Goal: Information Seeking & Learning: Learn about a topic

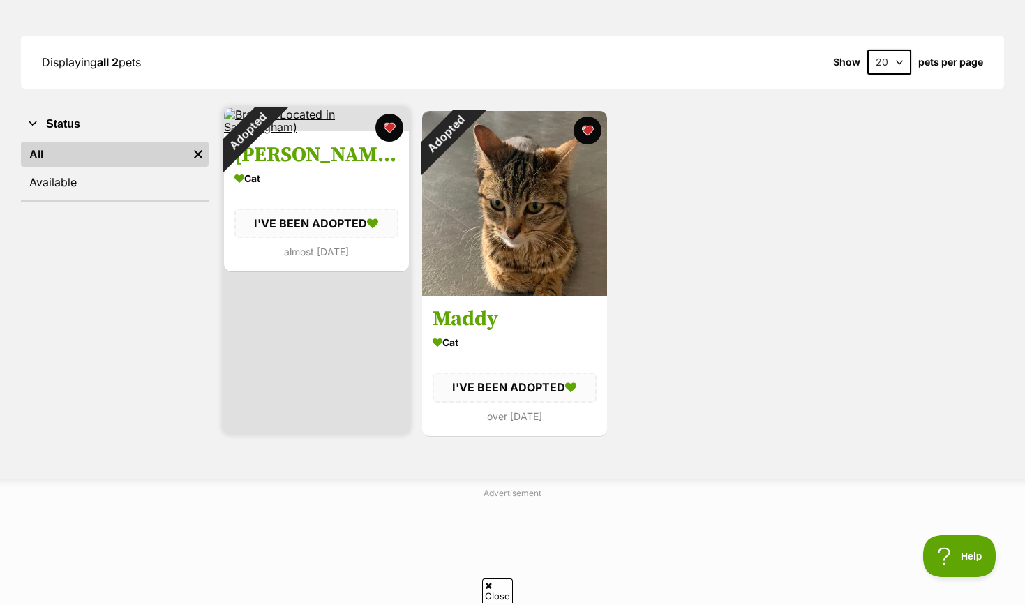
click at [271, 155] on div "Adopted" at bounding box center [247, 131] width 47 height 47
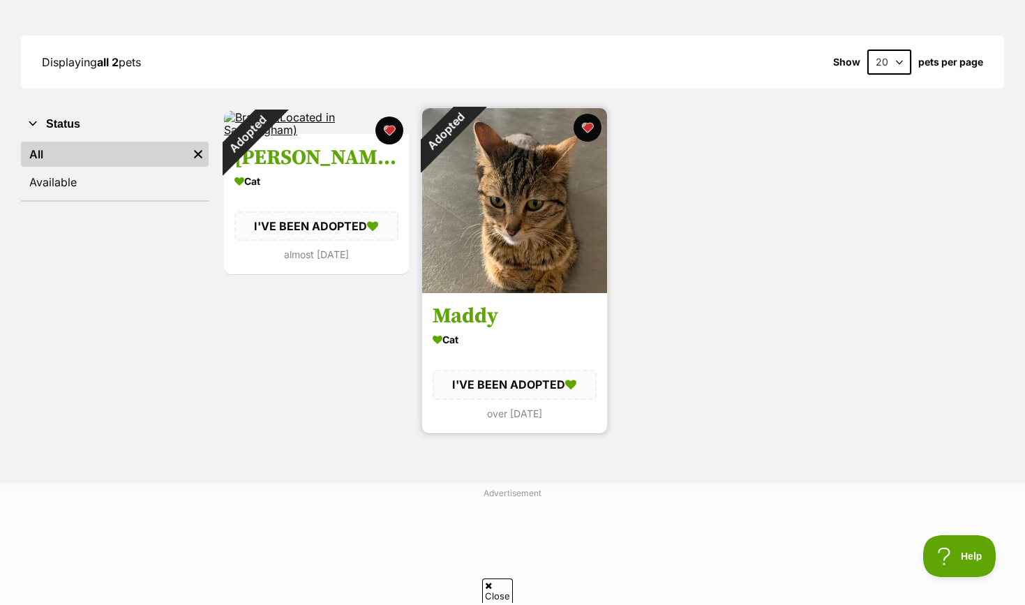
click at [468, 349] on div "Cat" at bounding box center [515, 339] width 164 height 20
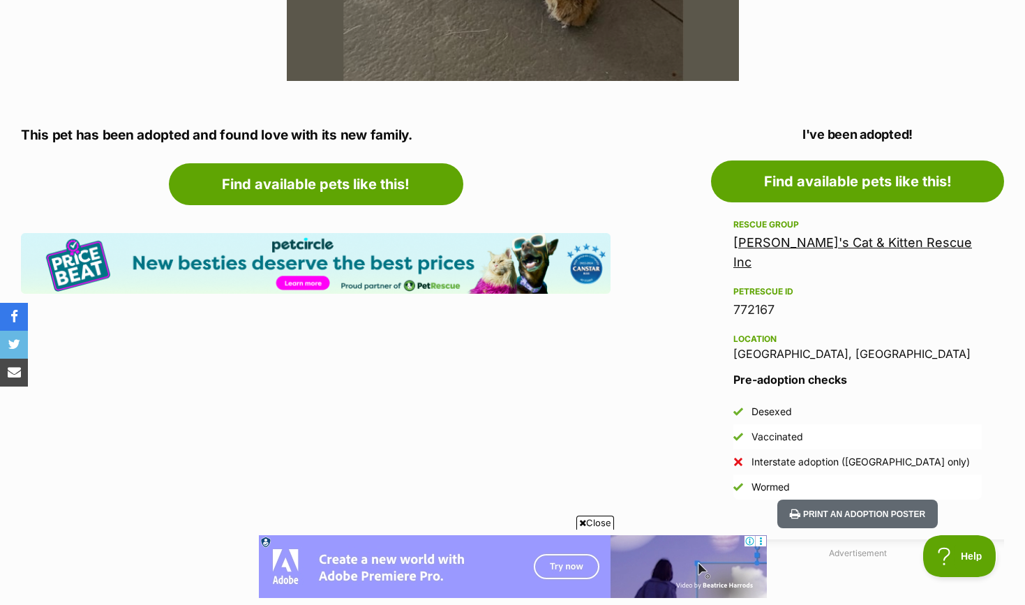
click at [769, 245] on link "Sally's Cat & Kitten Rescue Inc" at bounding box center [852, 252] width 239 height 34
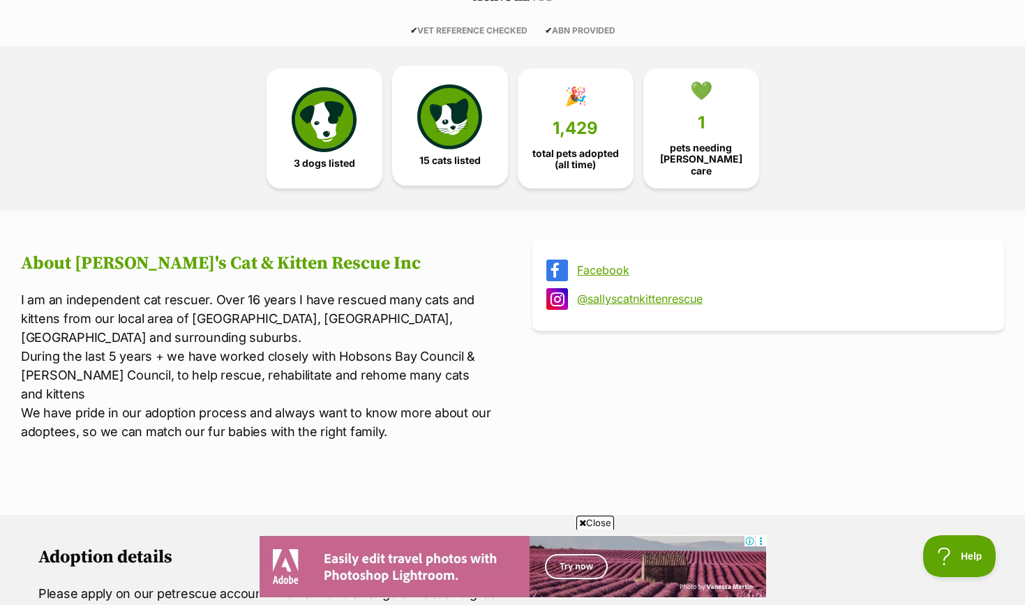
click at [459, 156] on span "15 cats listed" at bounding box center [449, 160] width 61 height 11
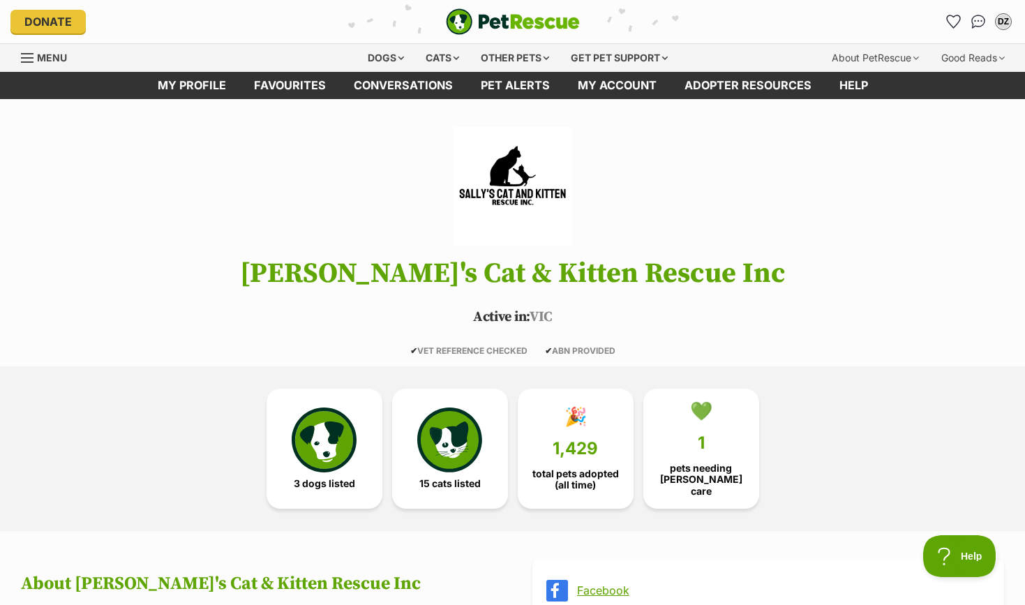
click at [509, 21] on img "PetRescue" at bounding box center [513, 21] width 134 height 27
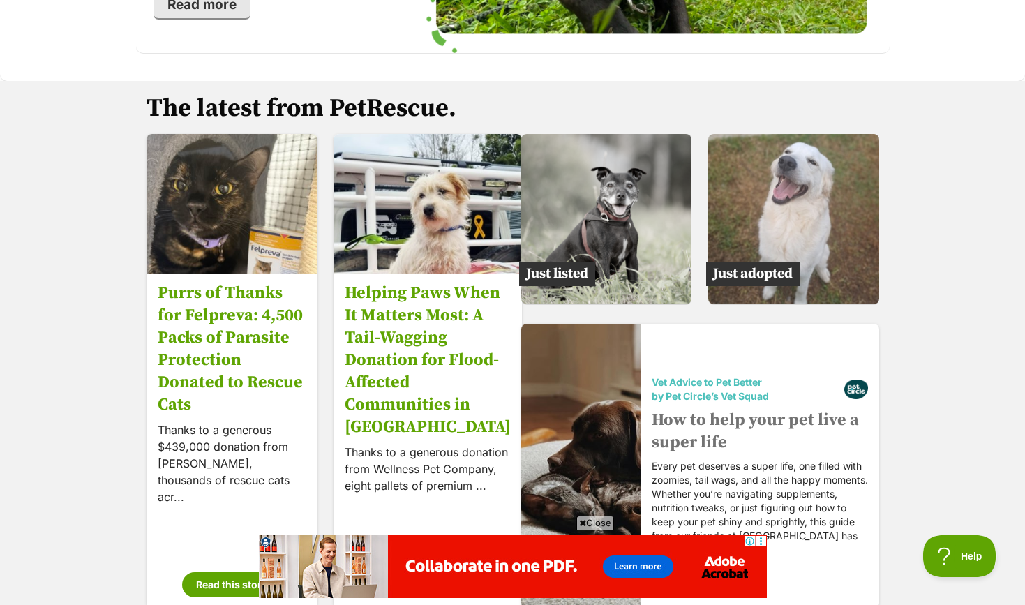
scroll to position [2430, 0]
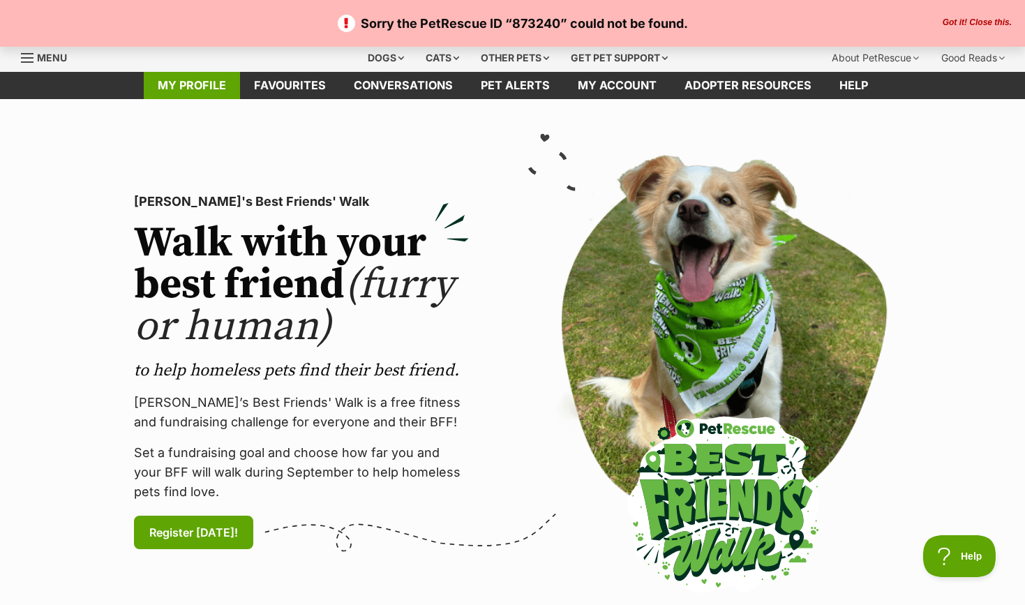
click at [197, 94] on link "My profile" at bounding box center [192, 85] width 96 height 27
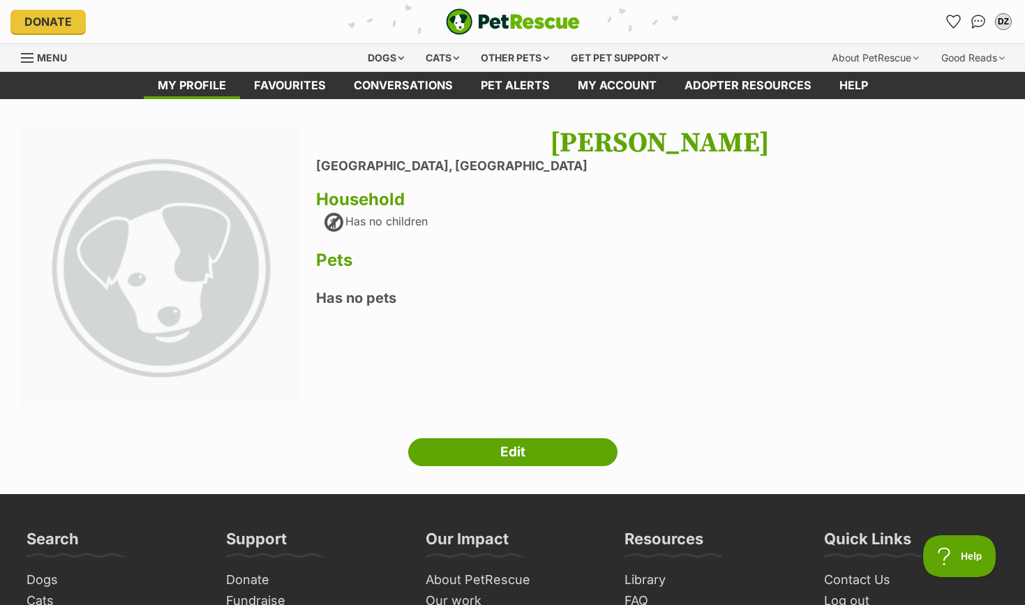
click at [57, 54] on span "Menu" at bounding box center [52, 58] width 30 height 12
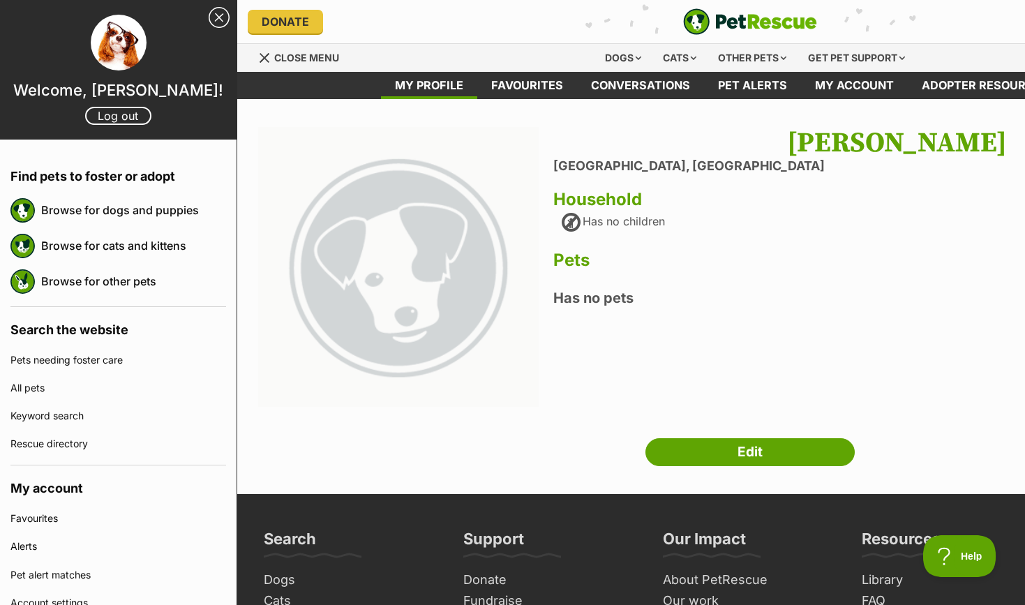
click at [305, 149] on img at bounding box center [398, 267] width 280 height 280
click at [213, 21] on link "Close Sidebar" at bounding box center [219, 17] width 21 height 21
